Goal: Information Seeking & Learning: Check status

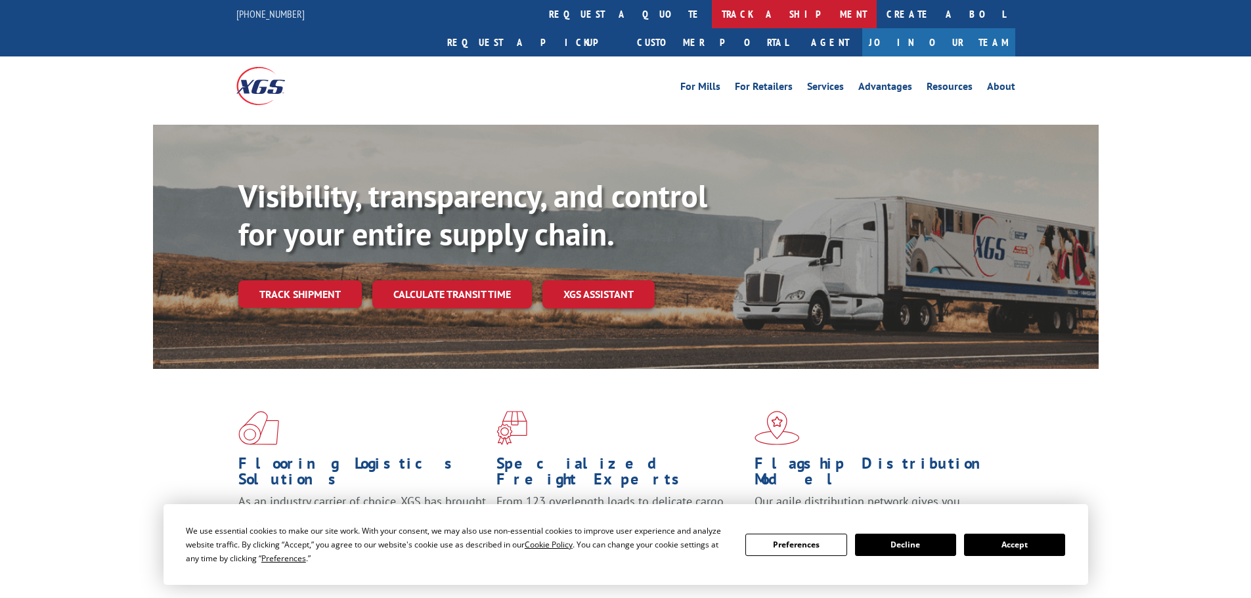
click at [712, 12] on link "track a shipment" at bounding box center [794, 14] width 165 height 28
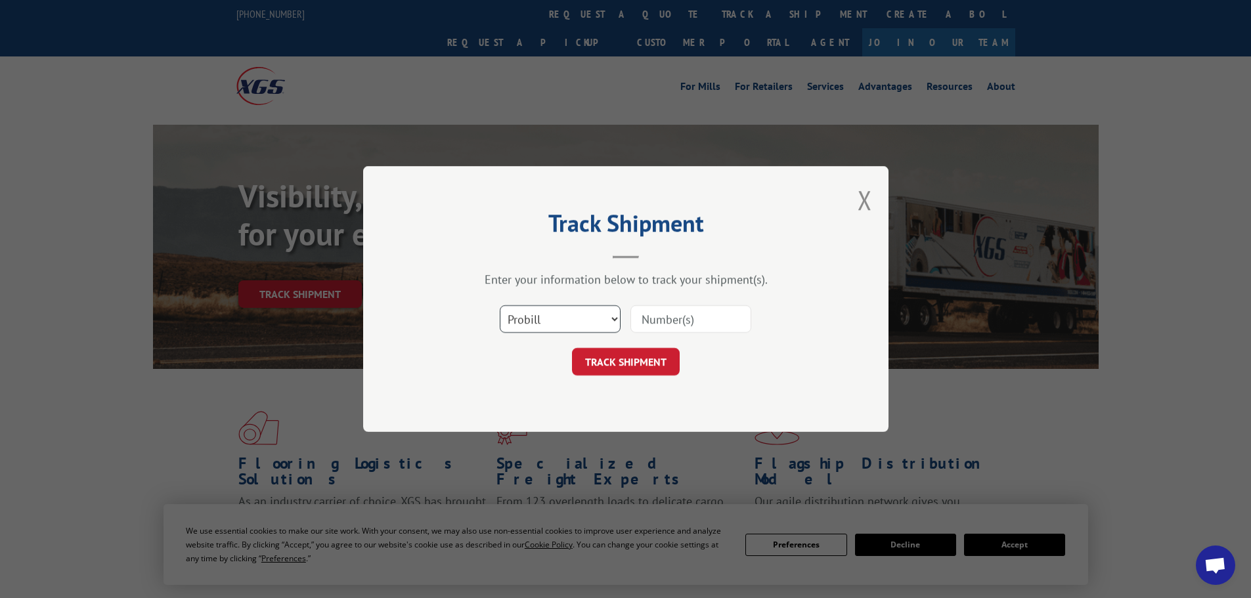
drag, startPoint x: 610, startPoint y: 322, endPoint x: 599, endPoint y: 328, distance: 12.6
click at [610, 322] on select "Select category... Probill BOL PO" at bounding box center [560, 319] width 121 height 28
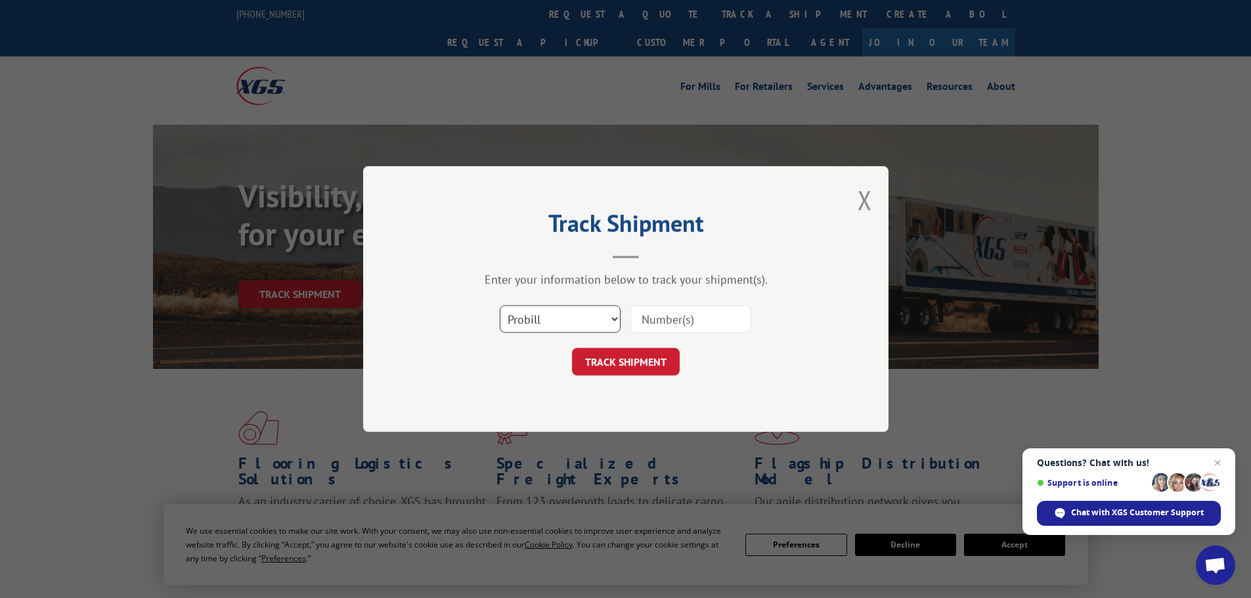
select select "bol"
click at [500, 305] on select "Select category... Probill BOL PO" at bounding box center [560, 319] width 121 height 28
click at [647, 320] on input at bounding box center [690, 319] width 121 height 28
paste input "449418"
type input "449418"
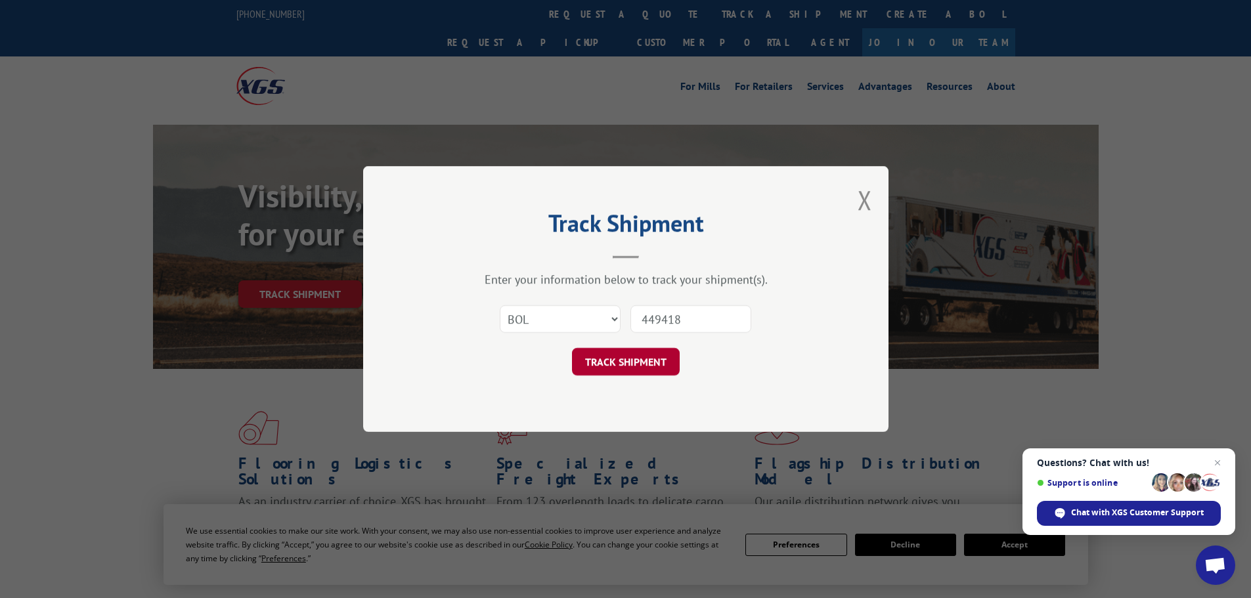
click at [641, 362] on button "TRACK SHIPMENT" at bounding box center [626, 362] width 108 height 28
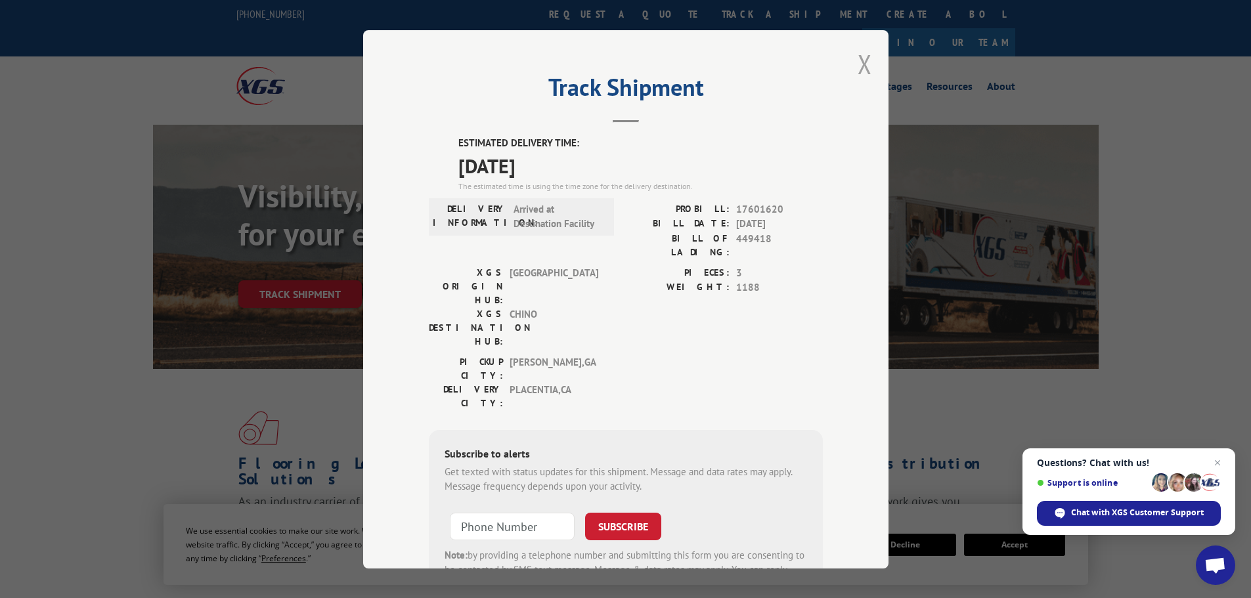
click at [858, 64] on button "Close modal" at bounding box center [865, 64] width 14 height 35
